Goal: Information Seeking & Learning: Learn about a topic

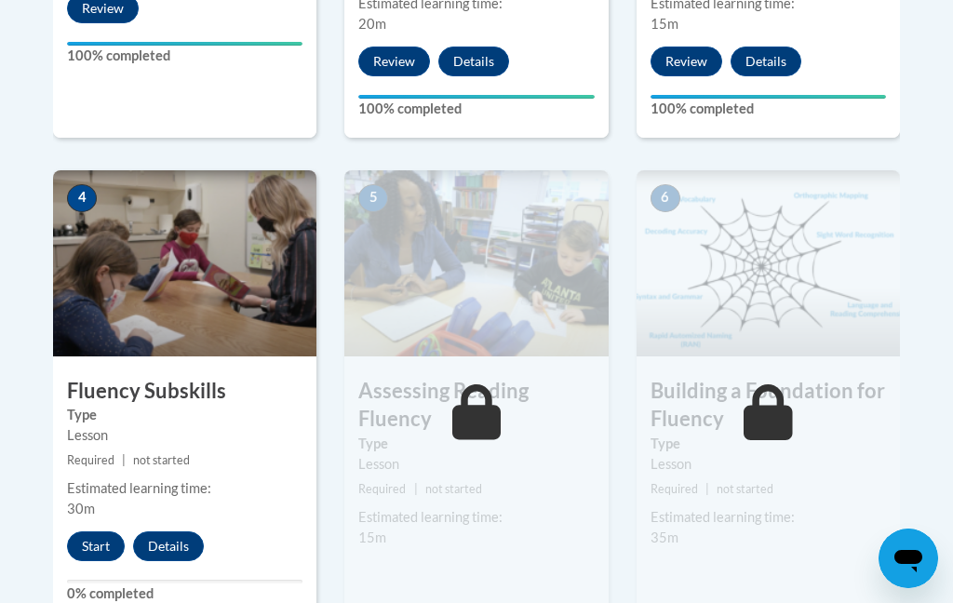
scroll to position [1009, 0]
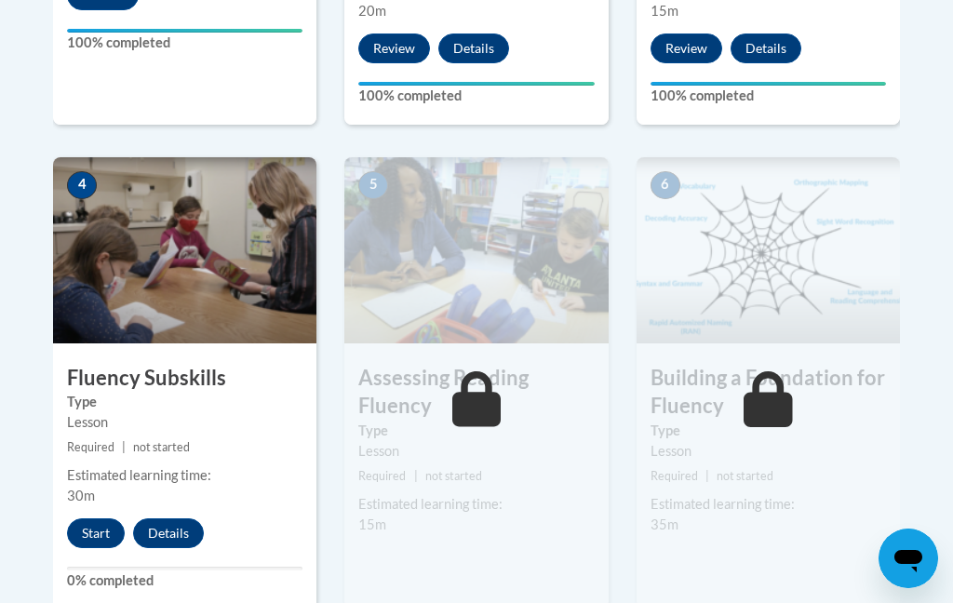
click at [91, 533] on button "Start" at bounding box center [96, 533] width 58 height 30
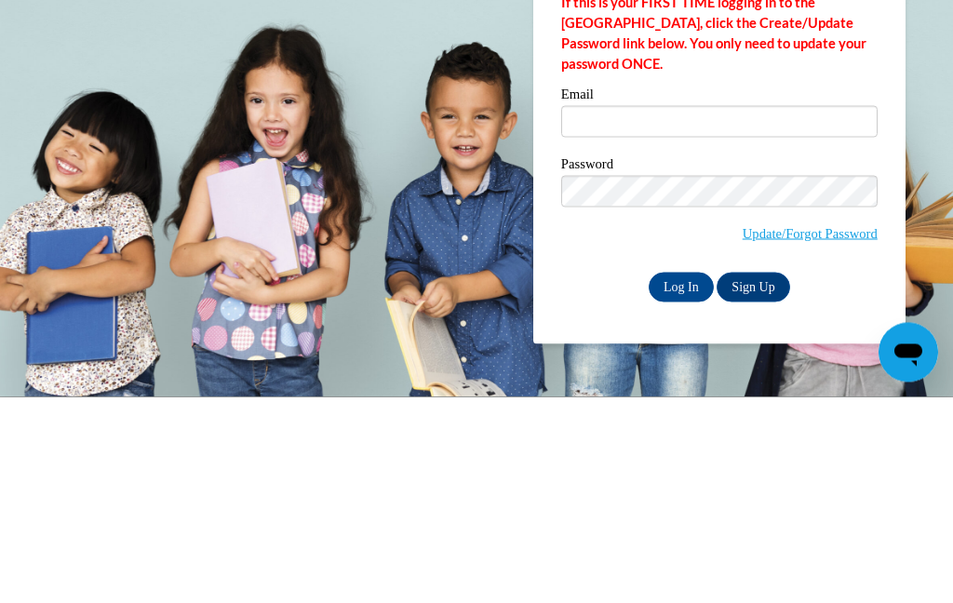
scroll to position [0, 0]
type input "[EMAIL_ADDRESS][DOMAIN_NAME]"
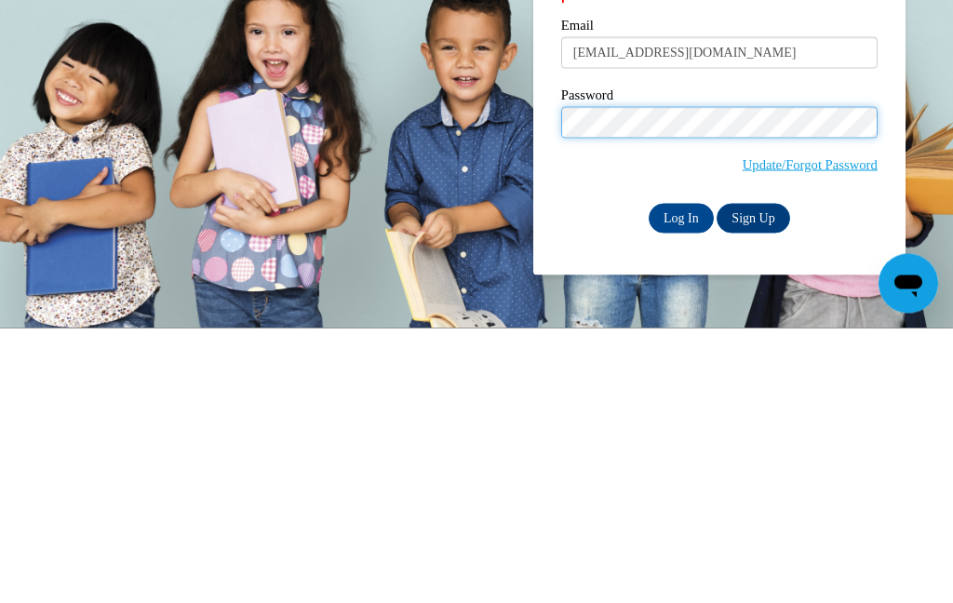
click at [680, 217] on input "Log In" at bounding box center [680, 219] width 65 height 30
